Goal: Browse casually: Explore the website without a specific task or goal

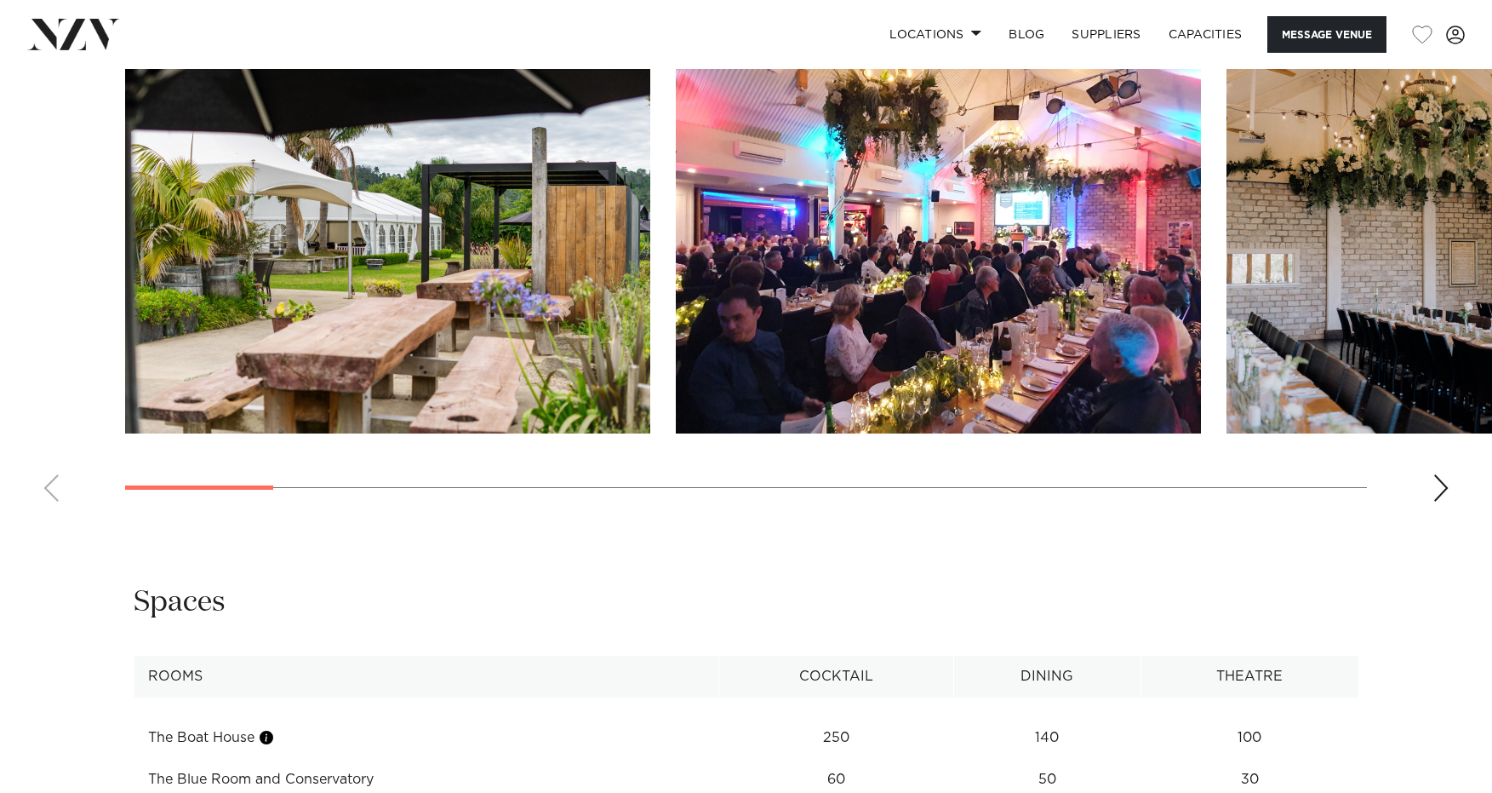
scroll to position [1846, 0]
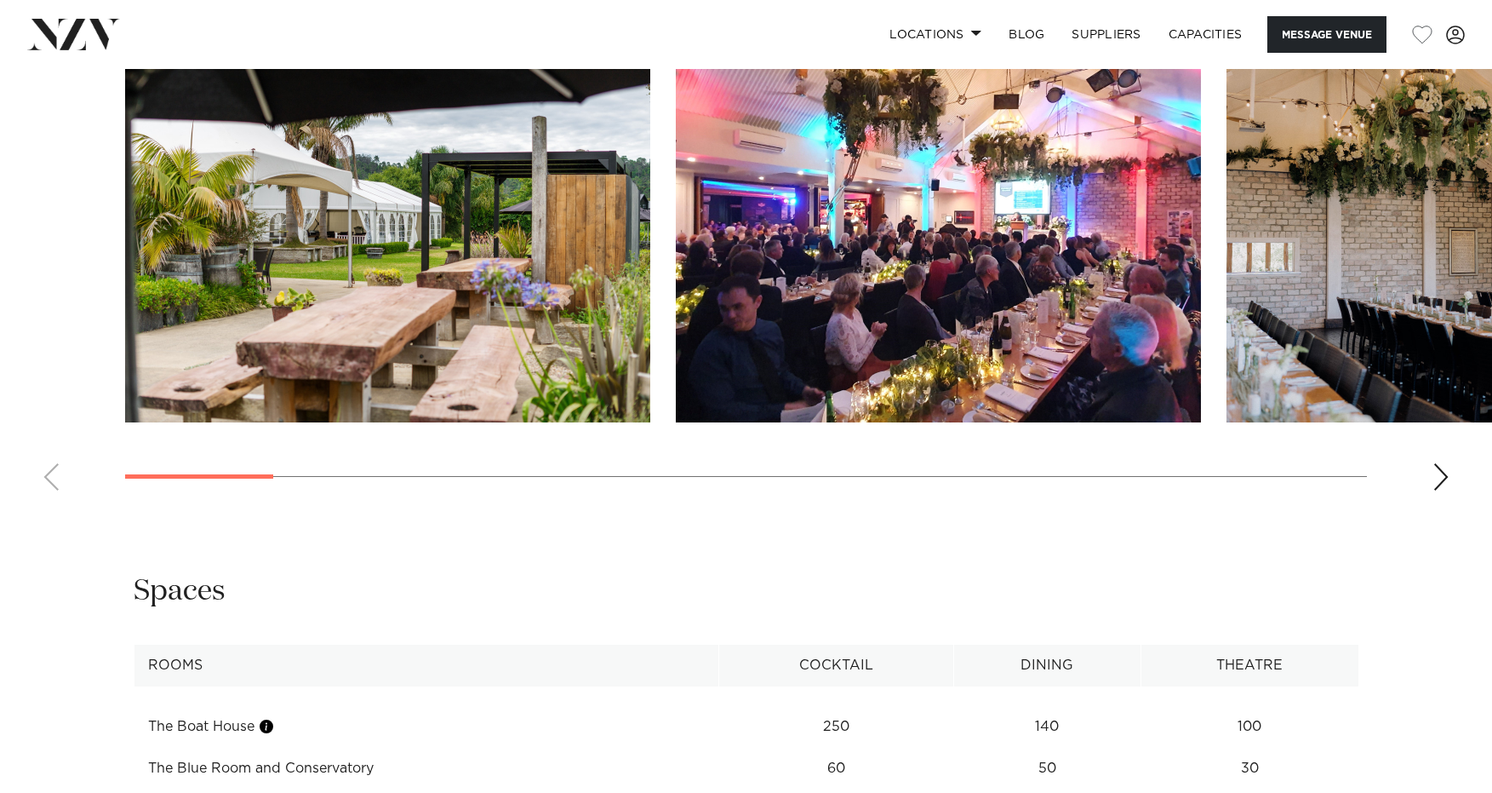
click at [1442, 463] on div "Next slide" at bounding box center [1441, 476] width 17 height 27
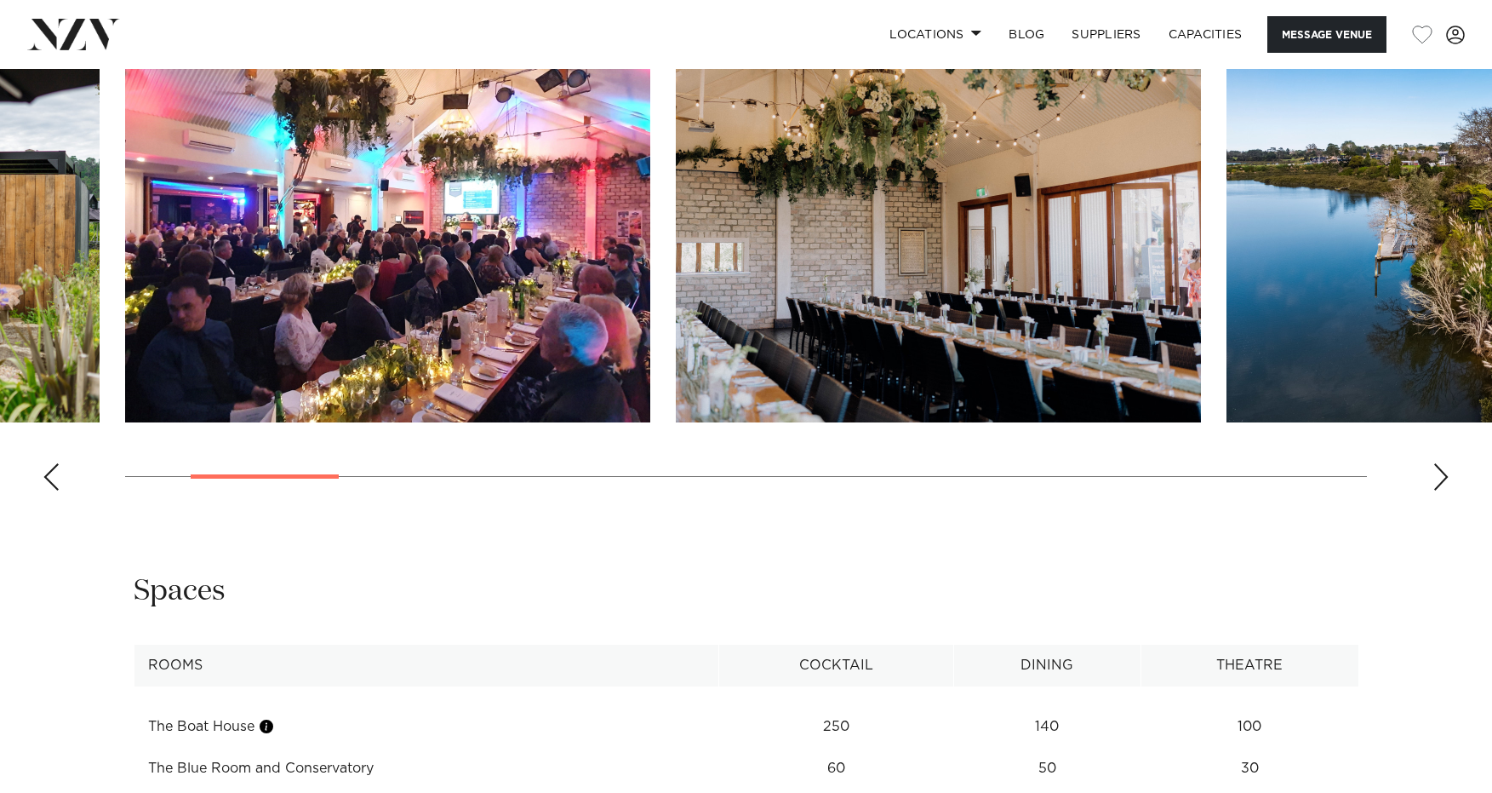
click at [1442, 463] on div "Next slide" at bounding box center [1441, 476] width 17 height 27
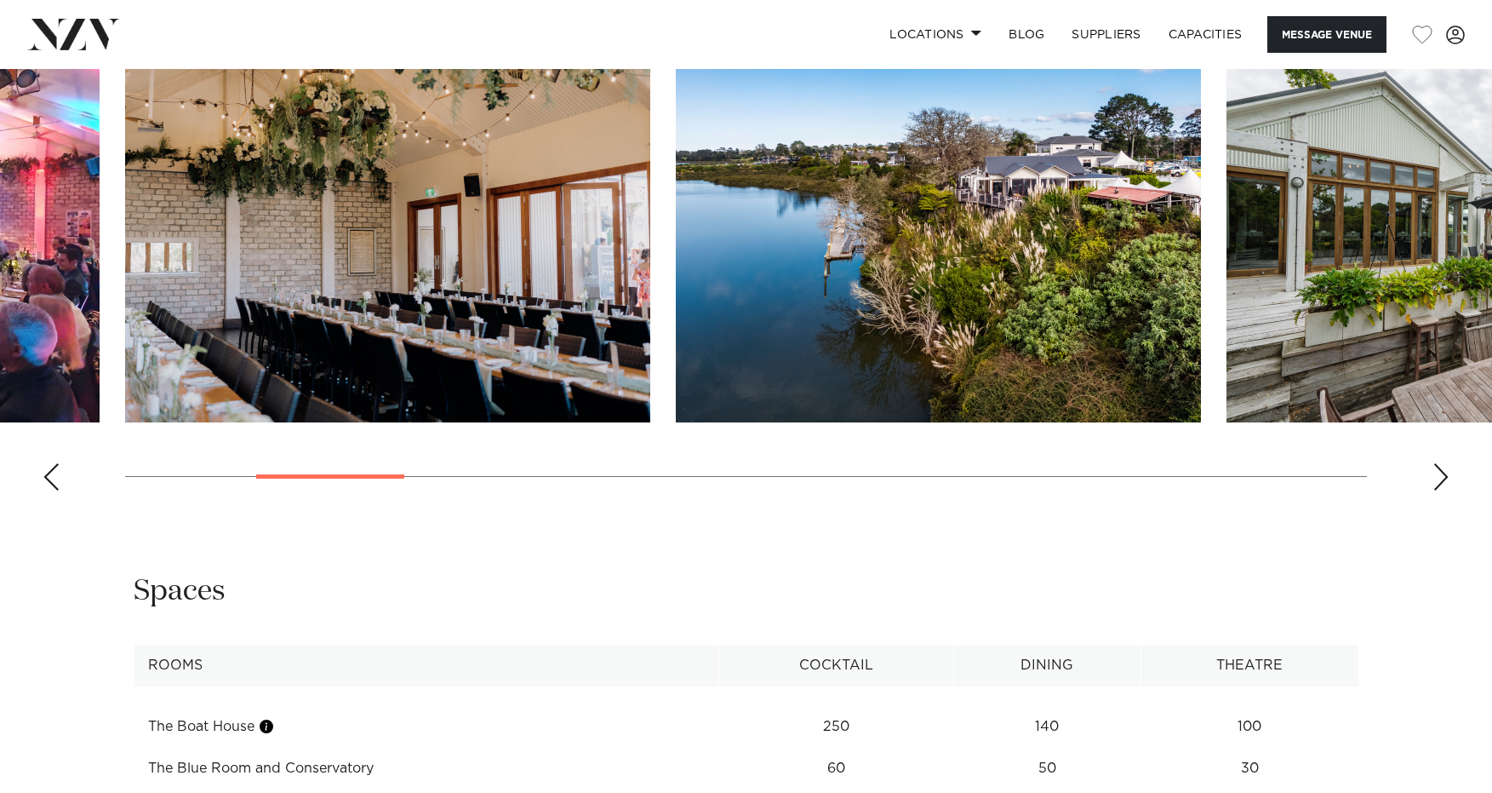
click at [1442, 463] on div "Next slide" at bounding box center [1441, 476] width 17 height 27
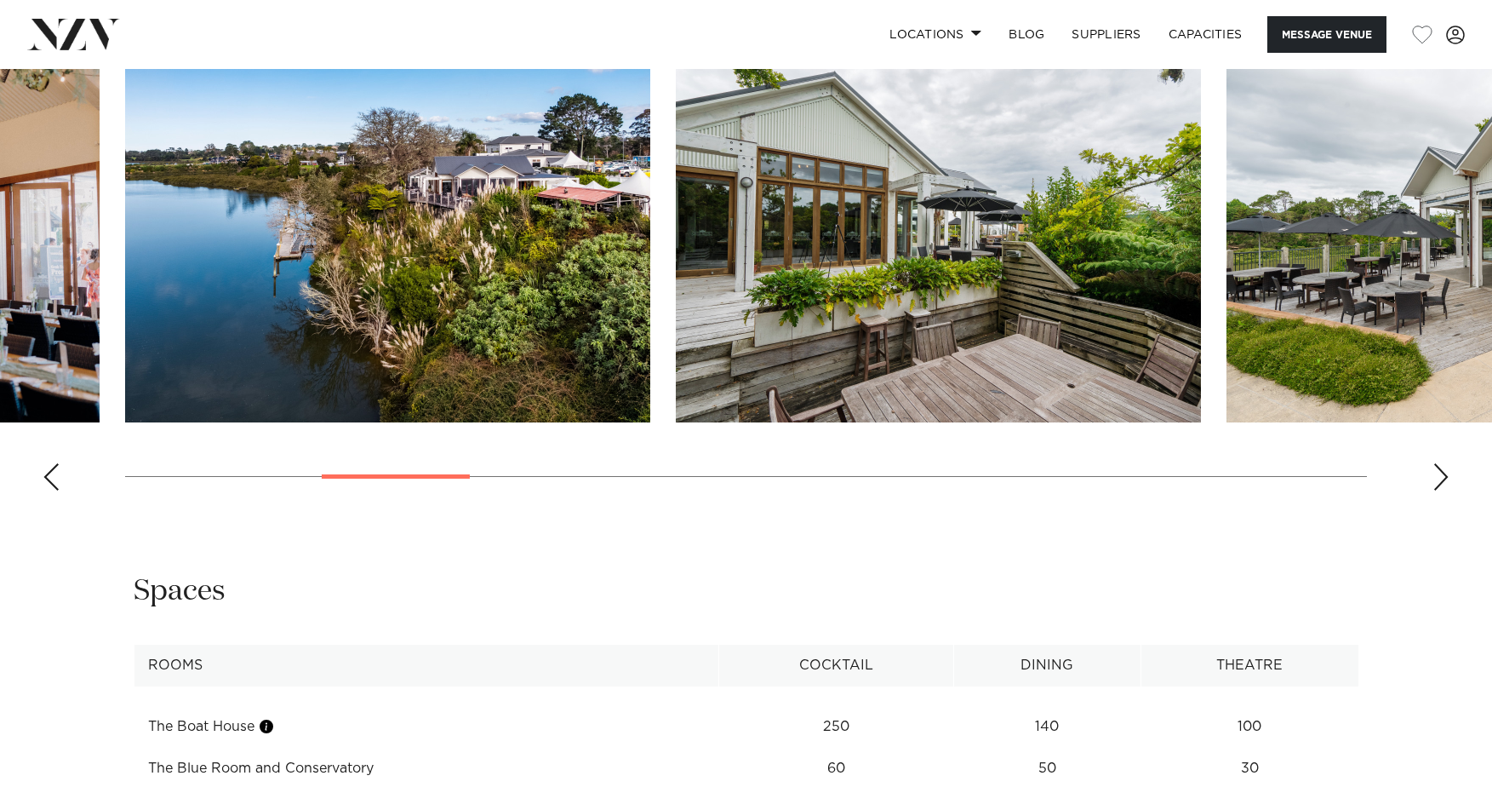
click at [1442, 463] on div "Next slide" at bounding box center [1441, 476] width 17 height 27
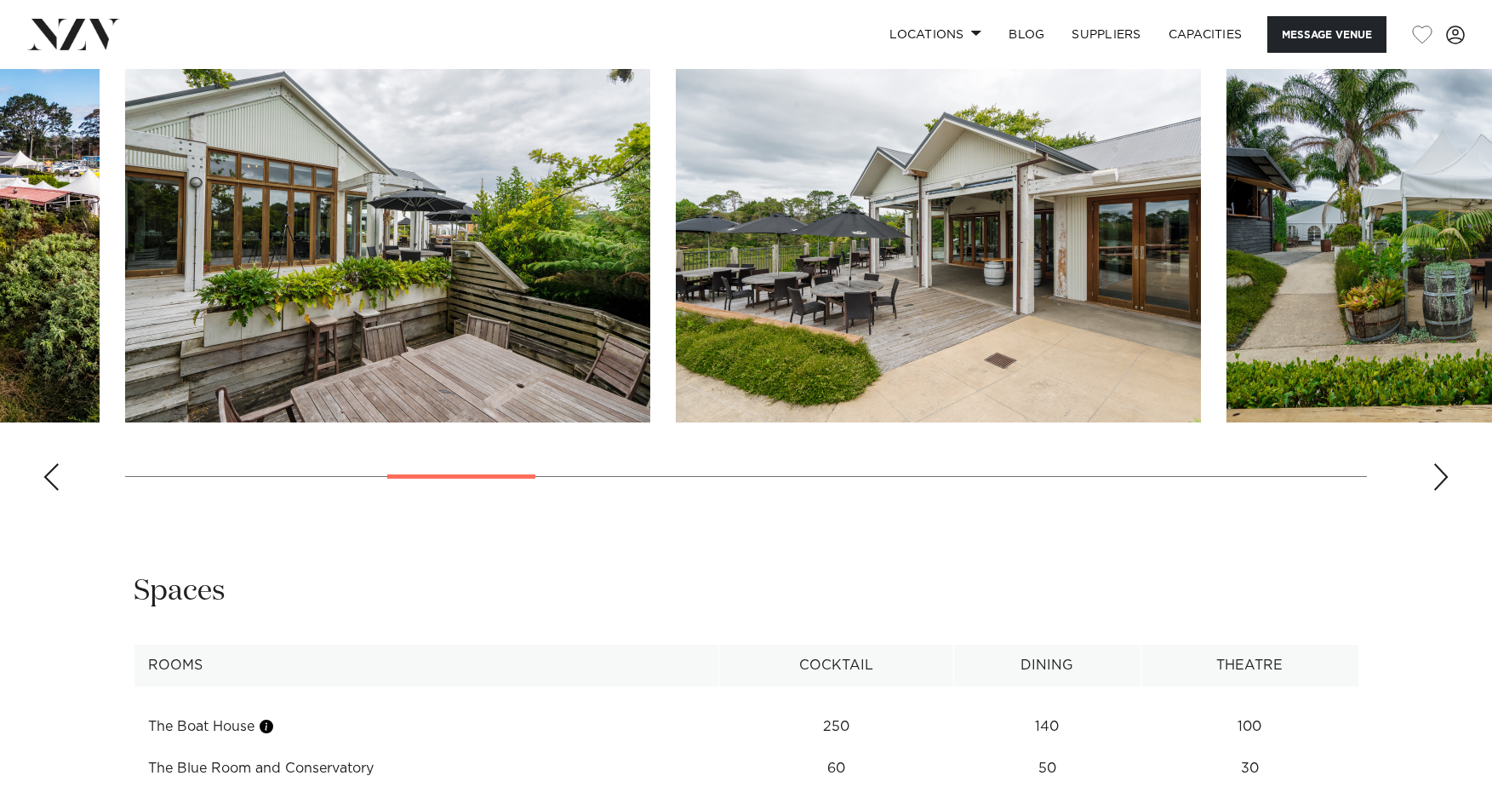
click at [1442, 463] on div "Next slide" at bounding box center [1441, 476] width 17 height 27
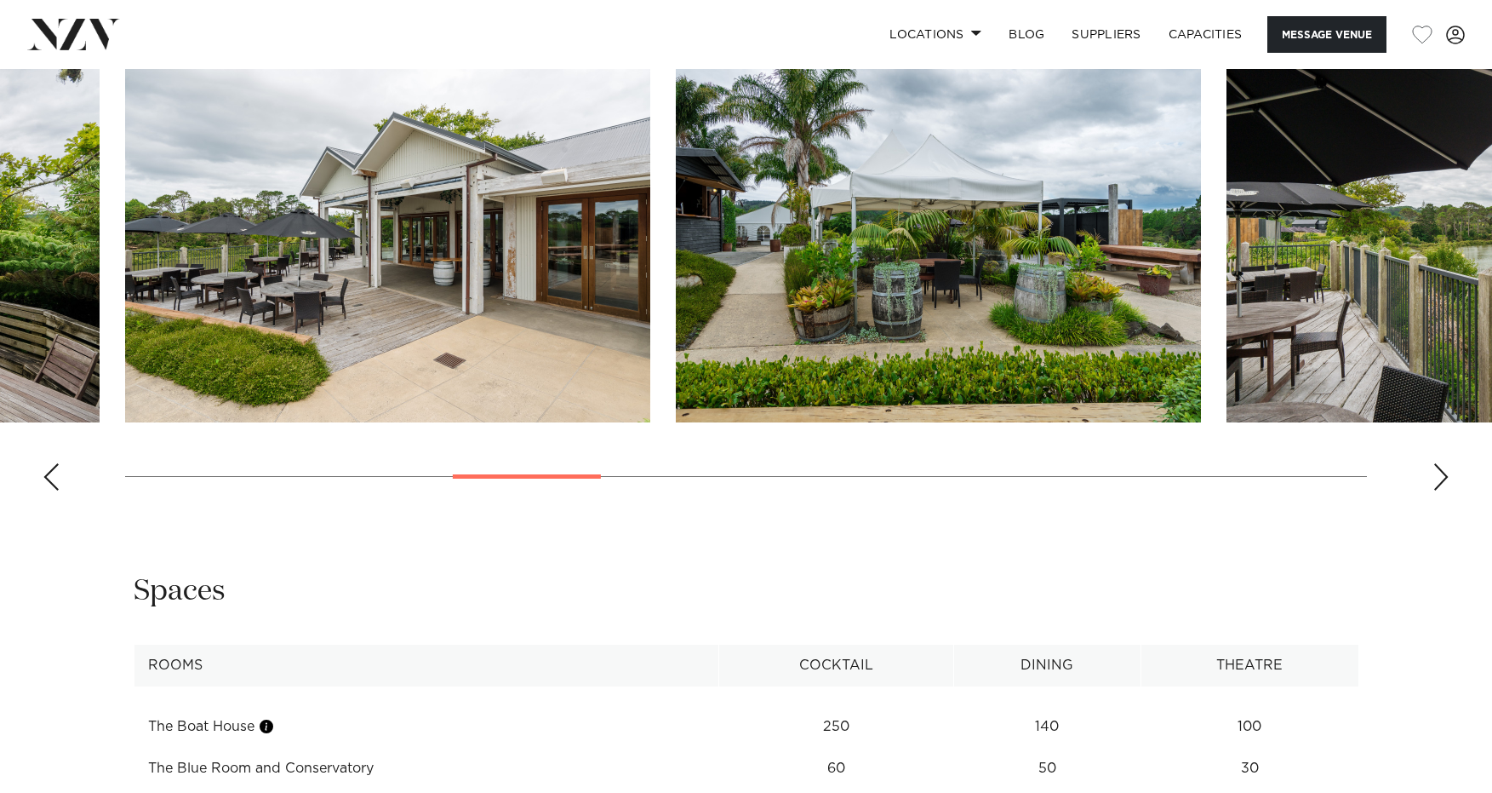
click at [1442, 463] on div "Next slide" at bounding box center [1441, 476] width 17 height 27
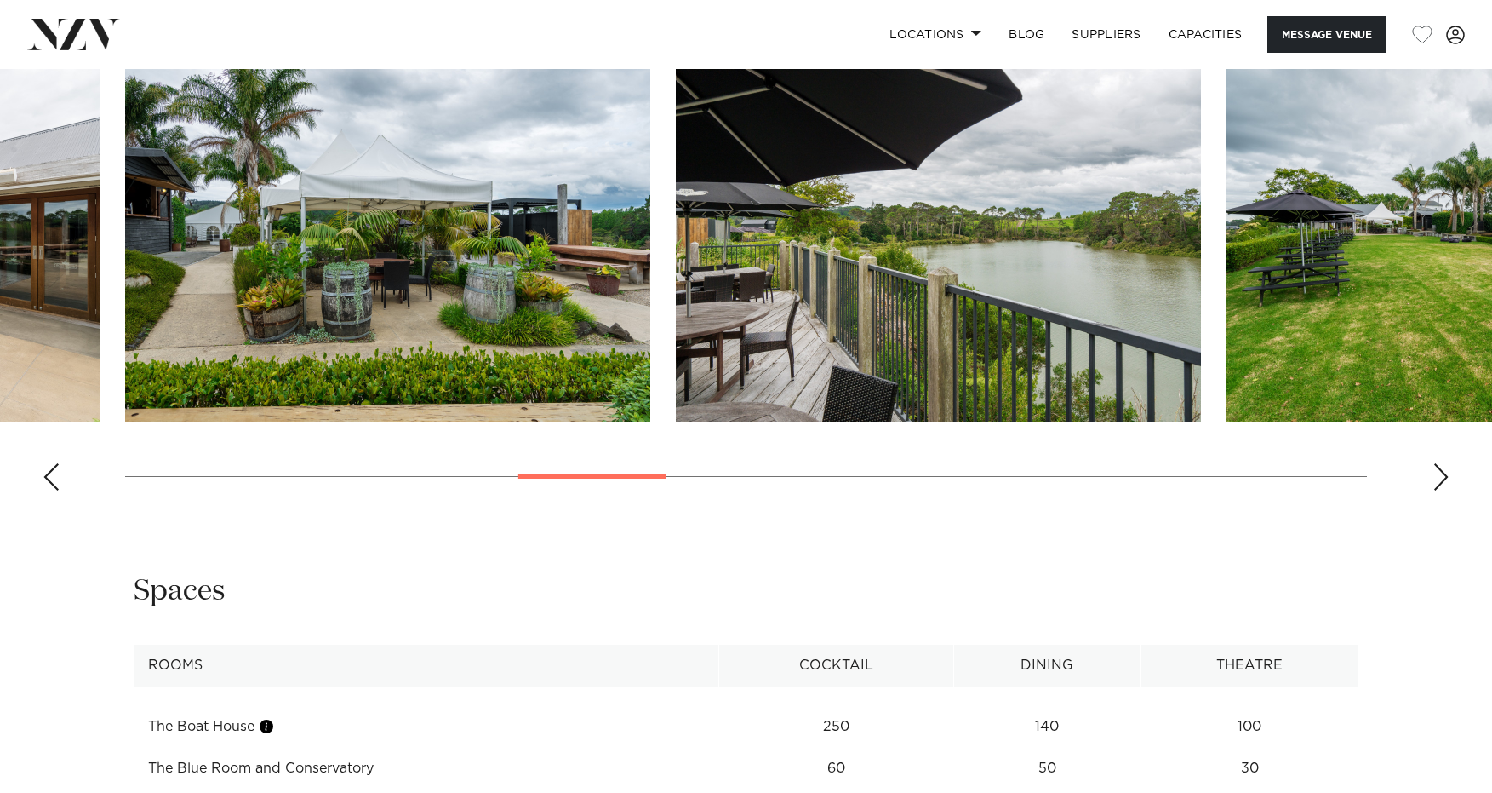
click at [1442, 463] on div "Next slide" at bounding box center [1441, 476] width 17 height 27
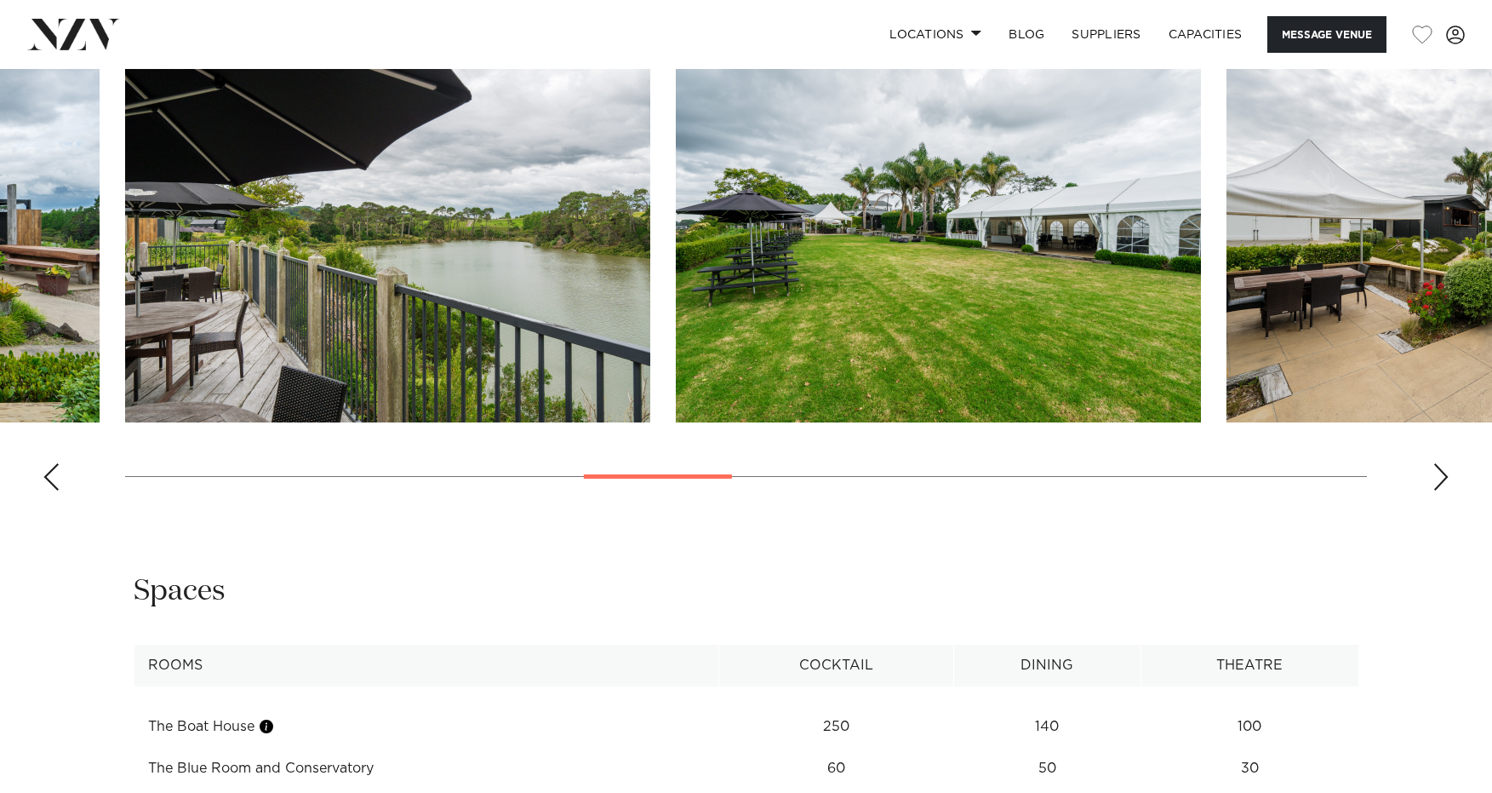
click at [1442, 463] on div "Next slide" at bounding box center [1441, 476] width 17 height 27
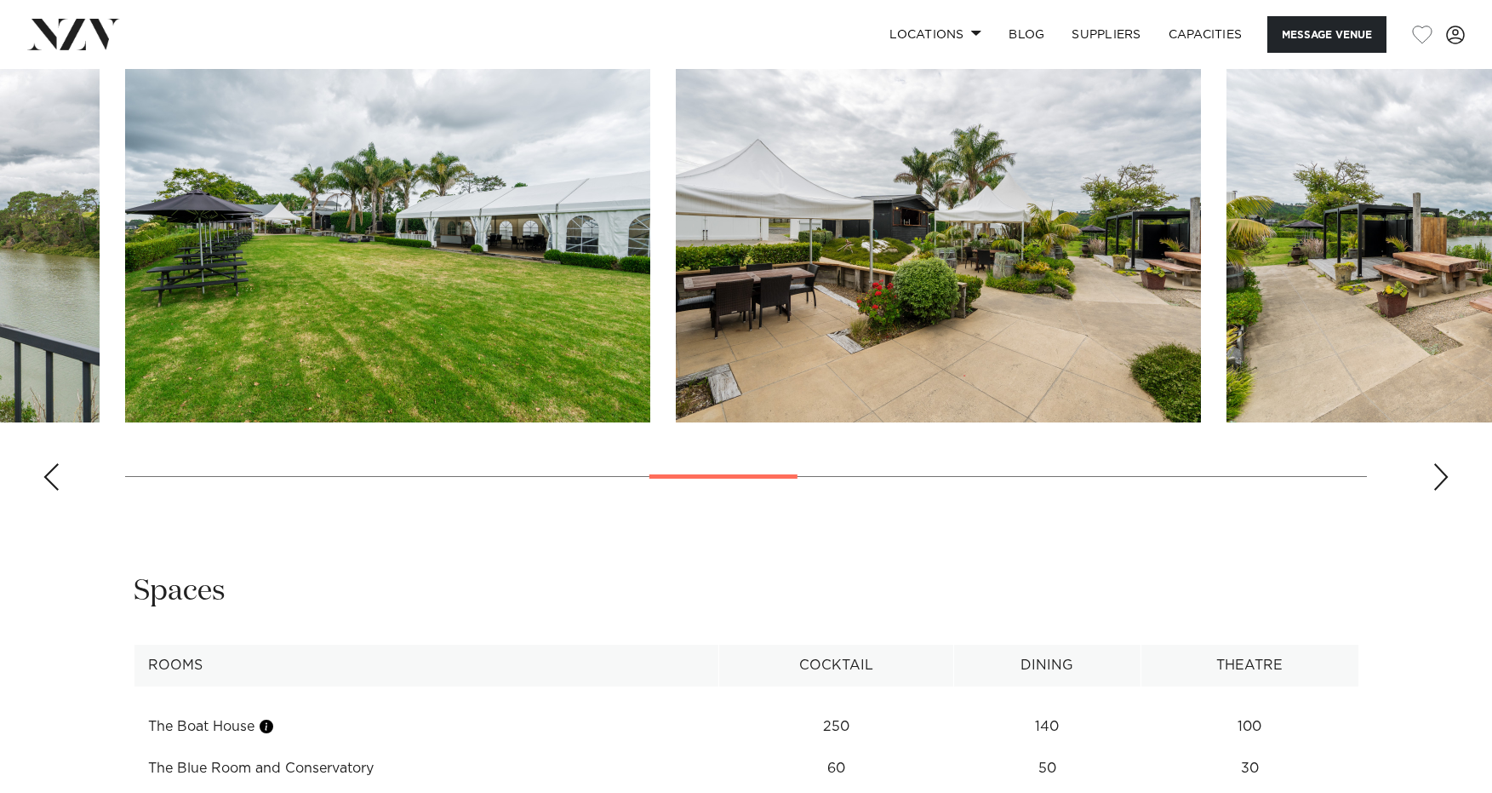
click at [1442, 463] on div "Next slide" at bounding box center [1441, 476] width 17 height 27
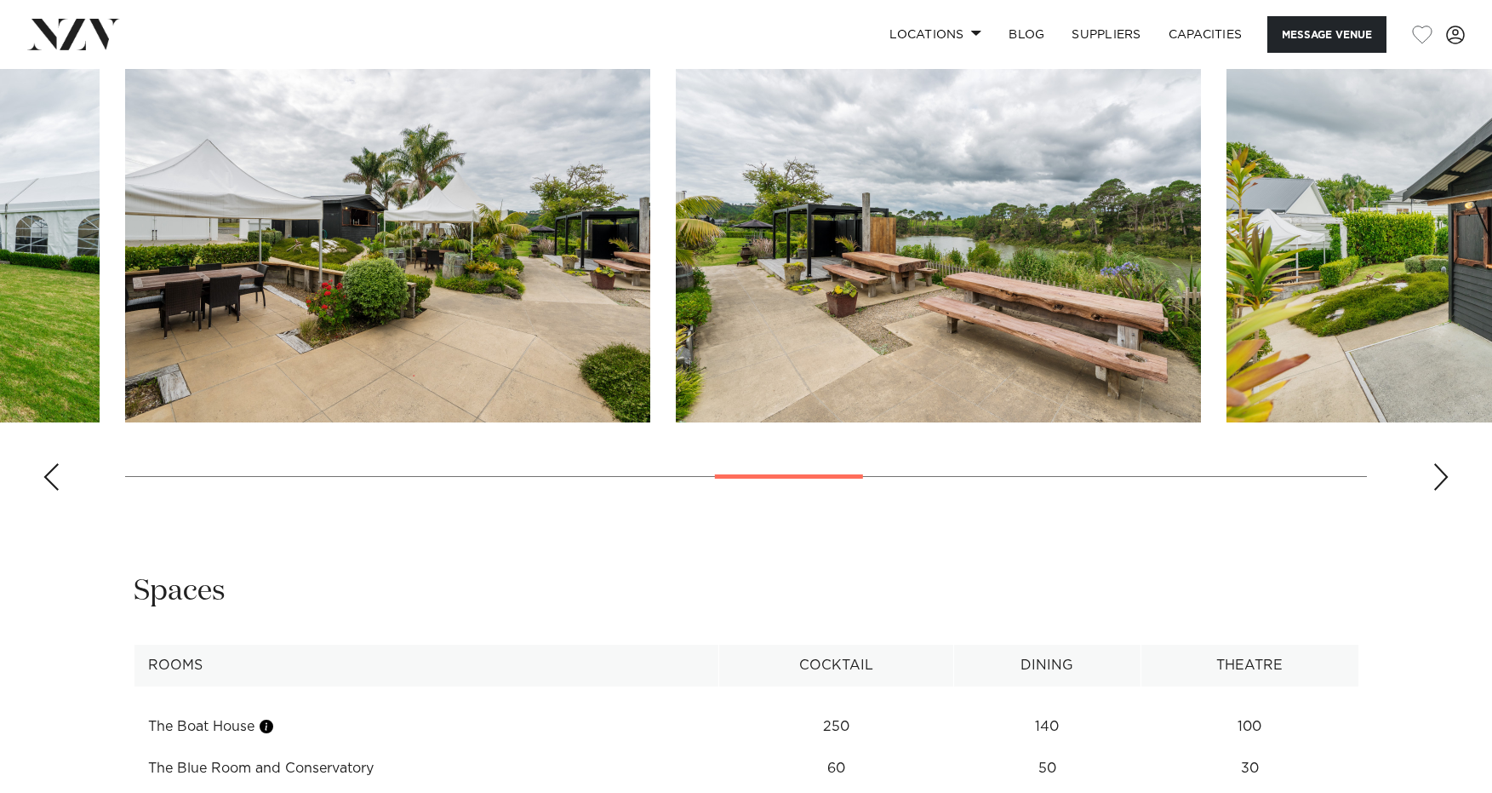
click at [1442, 463] on div "Next slide" at bounding box center [1441, 476] width 17 height 27
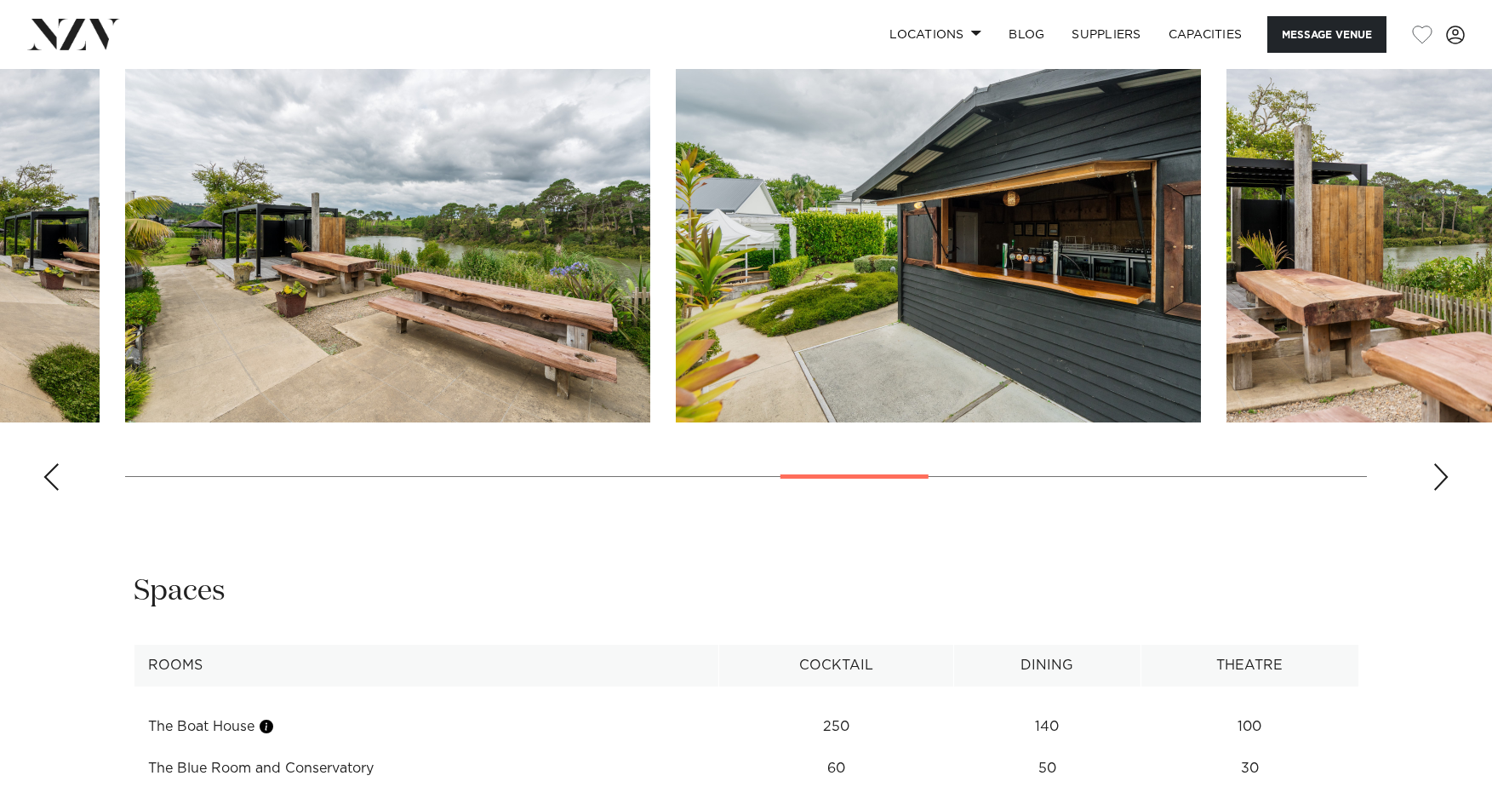
click at [1442, 463] on div "Next slide" at bounding box center [1441, 476] width 17 height 27
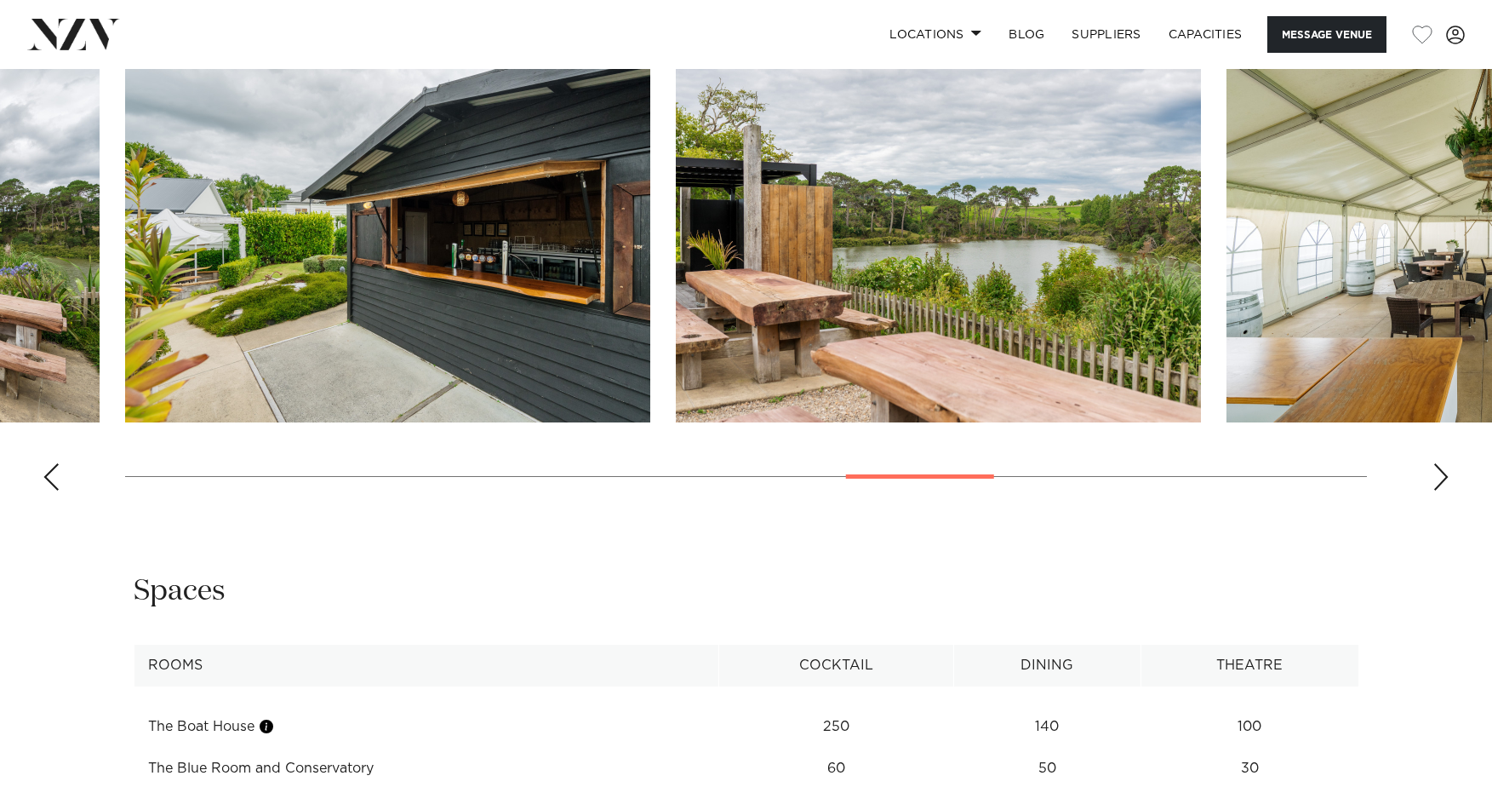
click at [1442, 463] on div "Next slide" at bounding box center [1441, 476] width 17 height 27
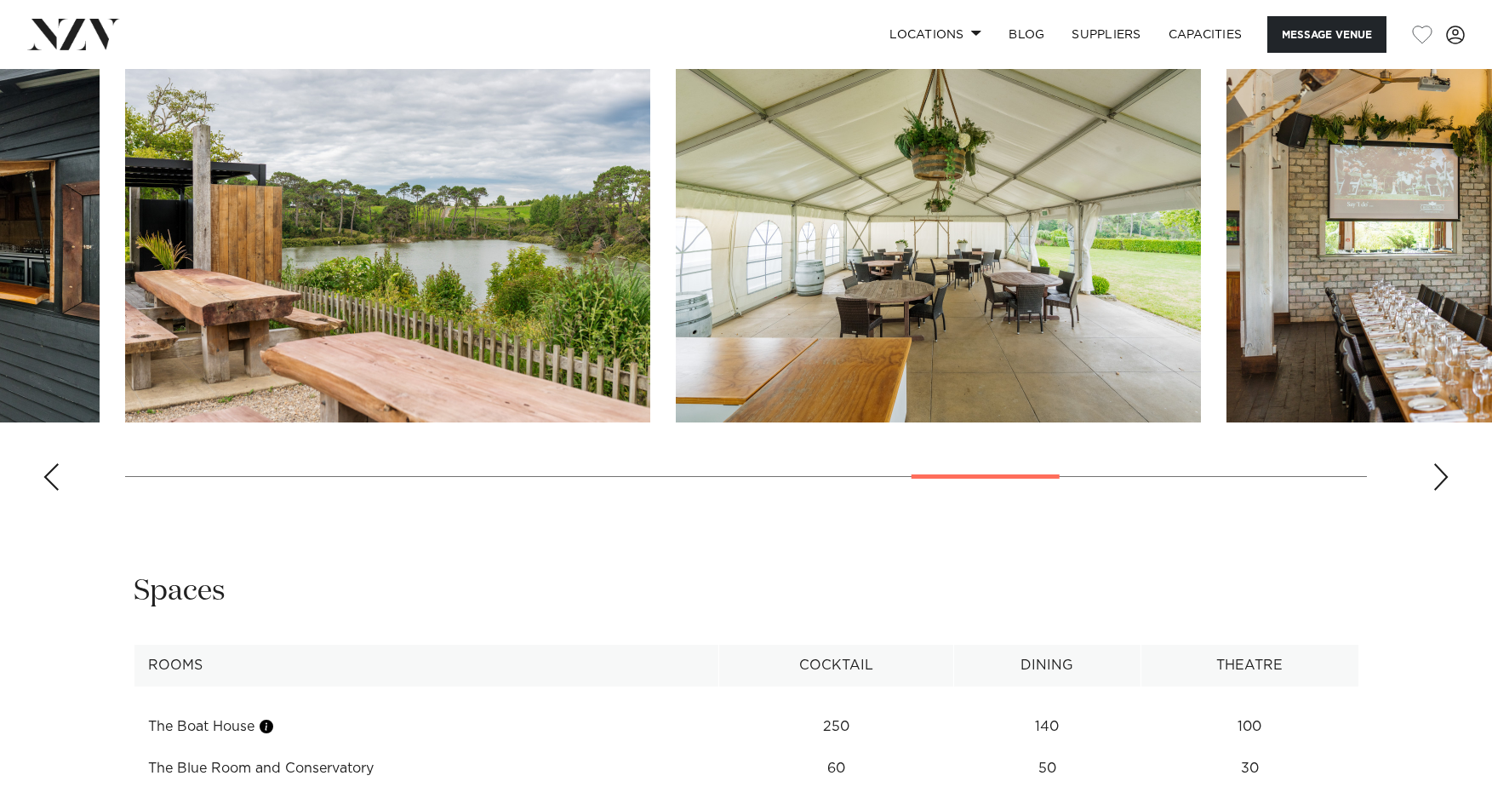
click at [1442, 463] on div "Next slide" at bounding box center [1441, 476] width 17 height 27
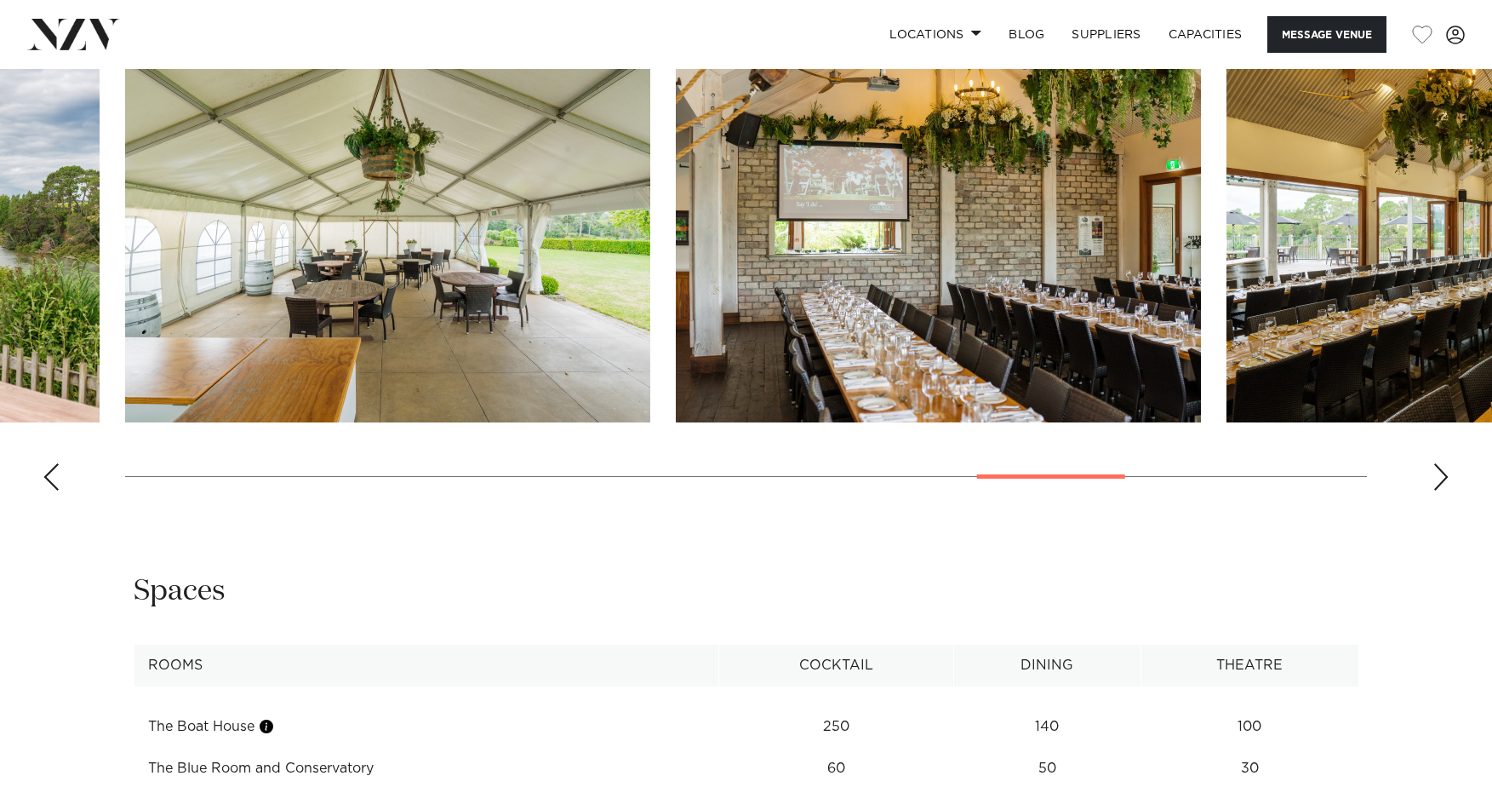
click at [1442, 463] on div "Next slide" at bounding box center [1441, 476] width 17 height 27
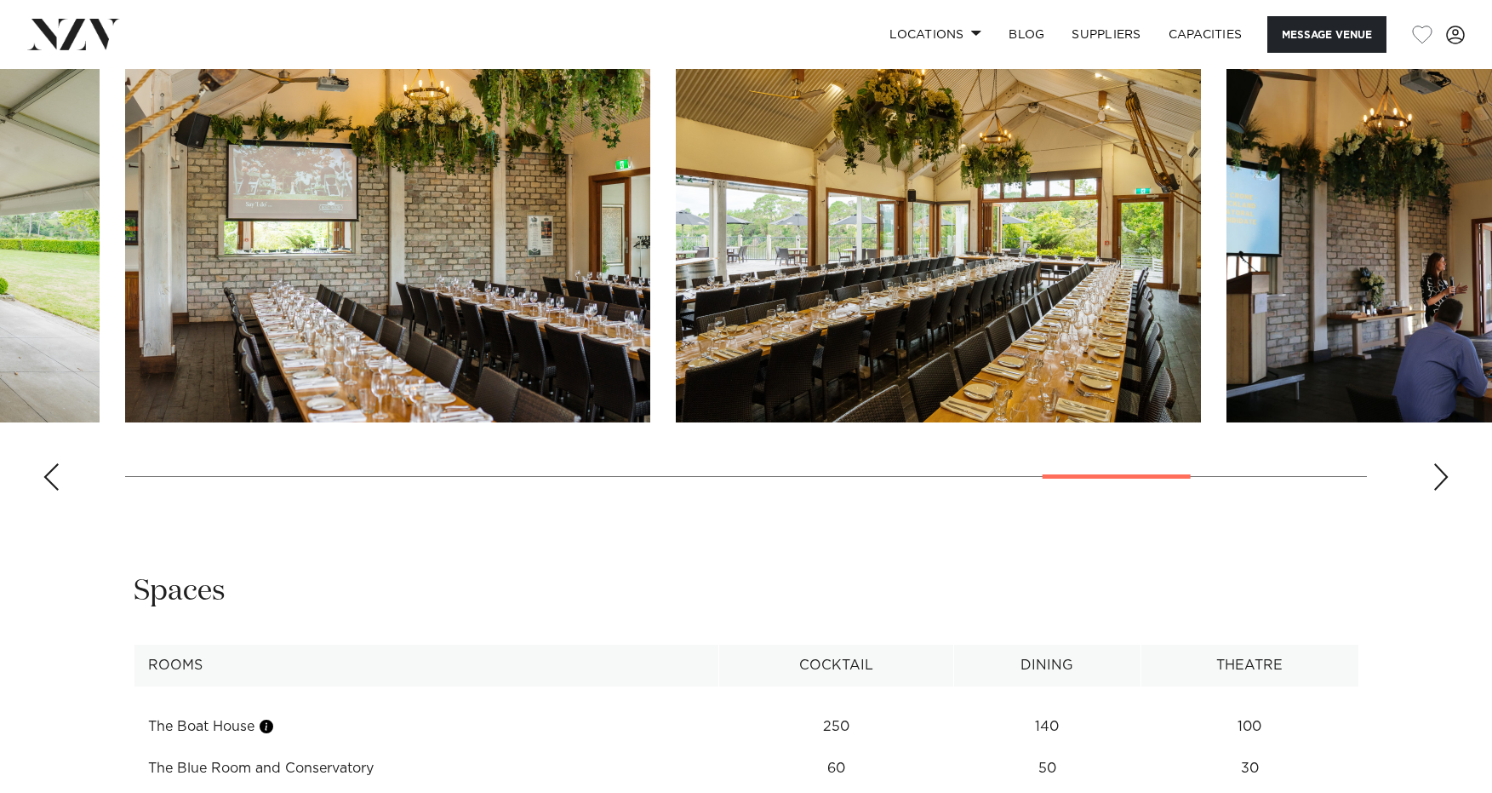
click at [1442, 463] on div "Next slide" at bounding box center [1441, 476] width 17 height 27
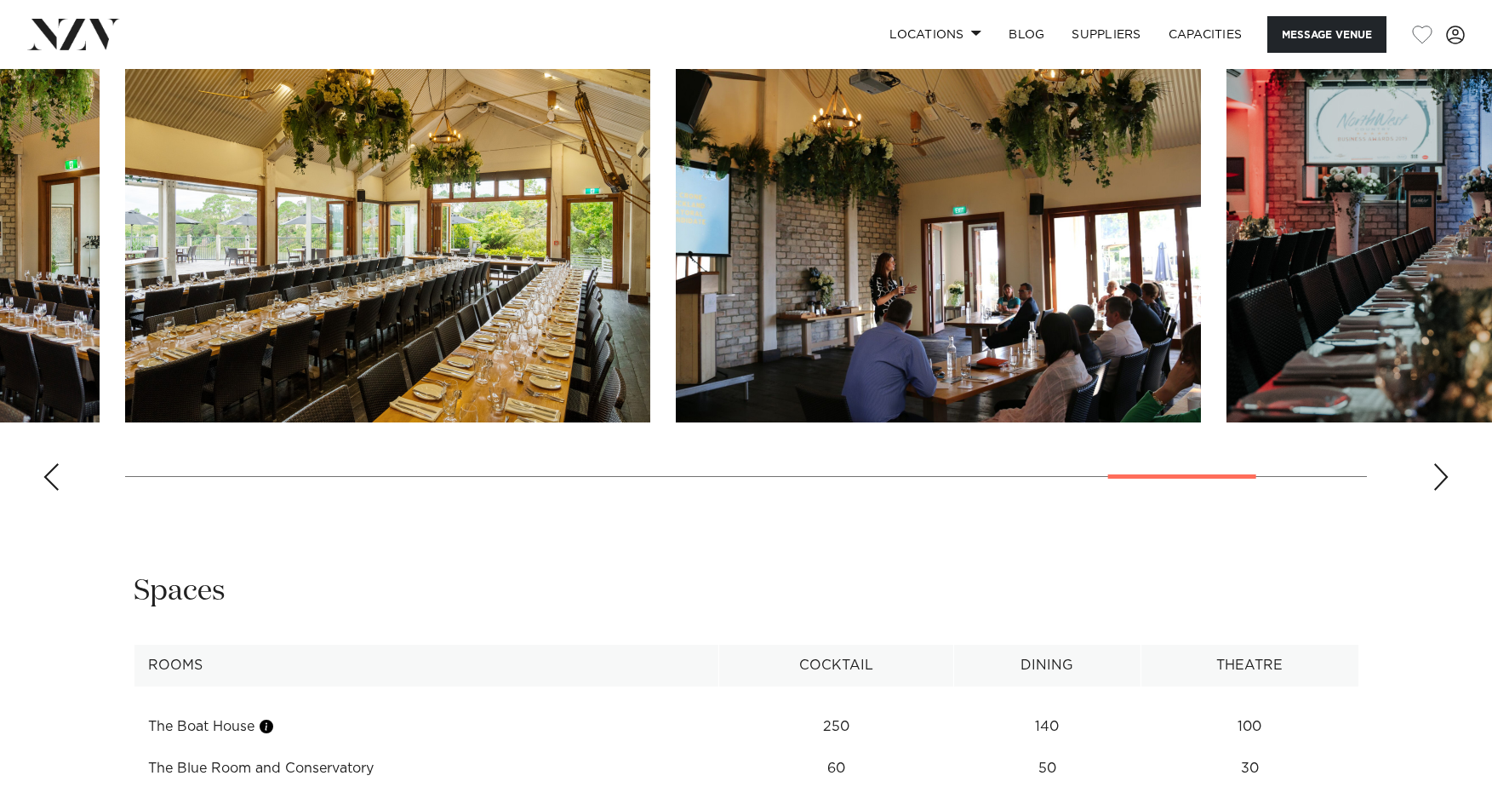
click at [1442, 463] on div "Next slide" at bounding box center [1441, 476] width 17 height 27
